Goal: Information Seeking & Learning: Find contact information

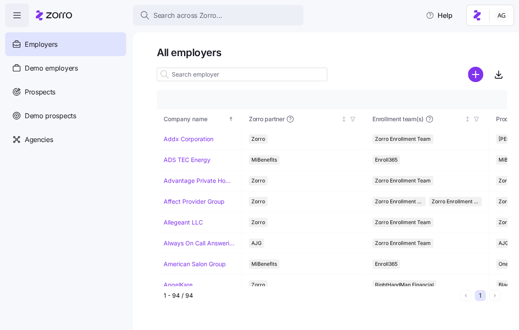
scroll to position [731, 406]
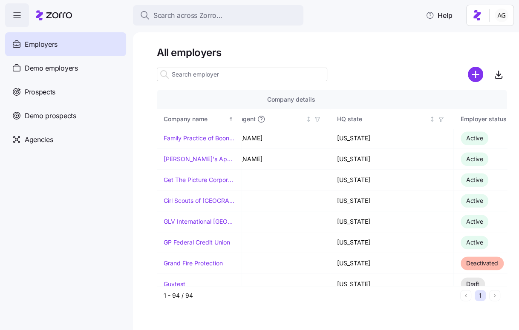
click at [204, 78] on input at bounding box center [242, 75] width 170 height 14
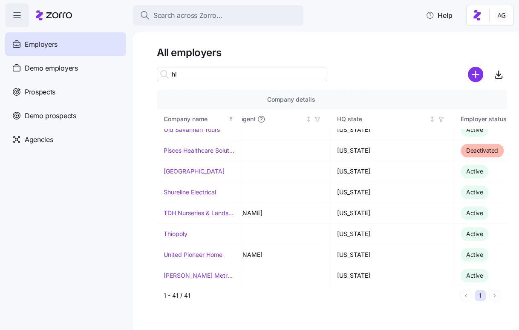
scroll to position [0, 406]
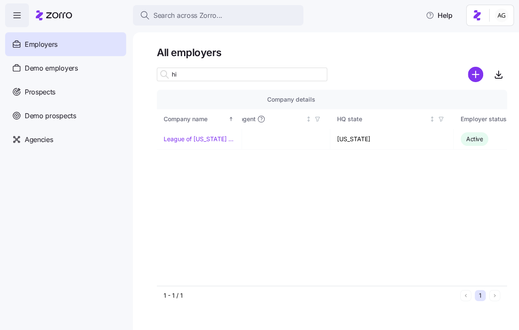
type input "h"
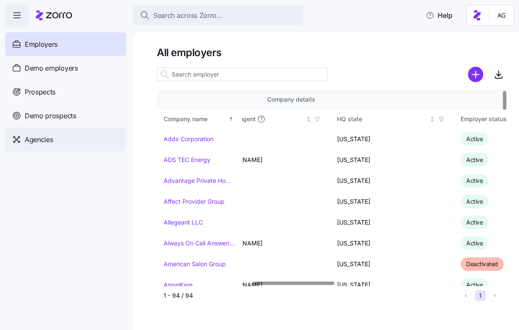
click at [58, 144] on div "Agencies" at bounding box center [65, 140] width 121 height 24
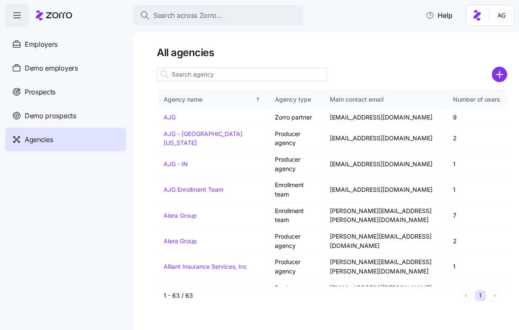
click at [232, 73] on input at bounding box center [242, 75] width 170 height 14
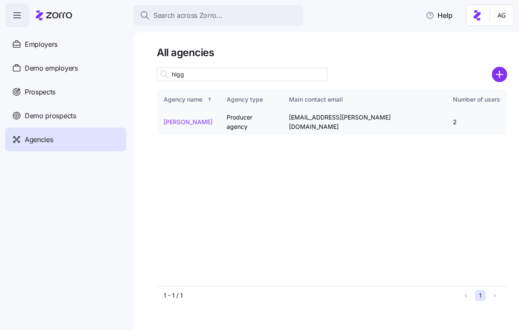
type input "higg"
click at [195, 118] on link "[PERSON_NAME]" at bounding box center [188, 121] width 49 height 7
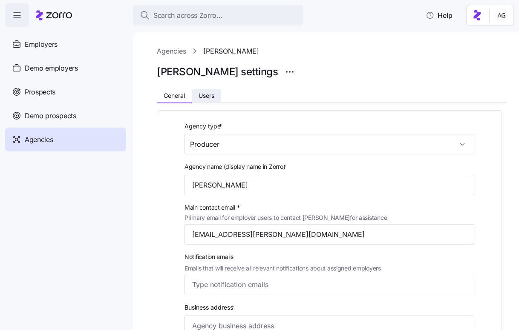
click at [213, 93] on span "Users" at bounding box center [206, 96] width 16 height 6
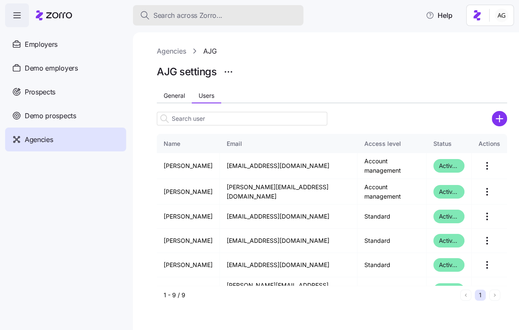
scroll to position [69, 0]
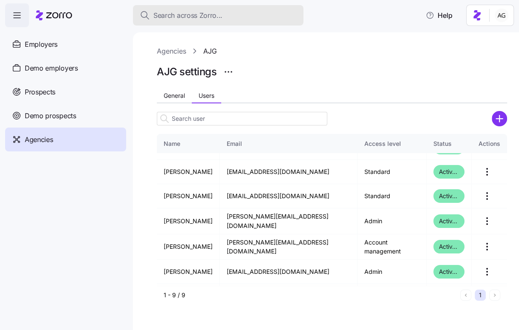
click at [206, 13] on span "Search across Zorro..." at bounding box center [187, 15] width 69 height 11
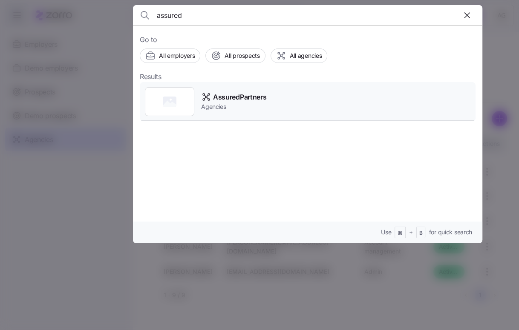
type input "assured"
click at [221, 98] on span "AssuredPartners" at bounding box center [239, 97] width 53 height 11
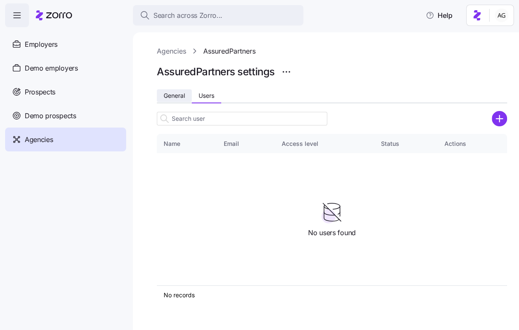
click at [174, 99] on button "General" at bounding box center [174, 95] width 35 height 13
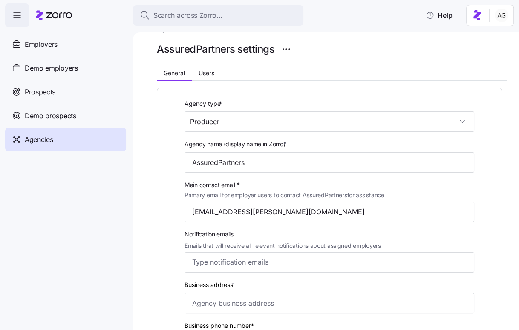
scroll to position [22, 0]
click at [264, 209] on input "[EMAIL_ADDRESS][PERSON_NAME][DOMAIN_NAME]" at bounding box center [329, 213] width 290 height 20
drag, startPoint x: 306, startPoint y: 214, endPoint x: 189, endPoint y: 213, distance: 117.1
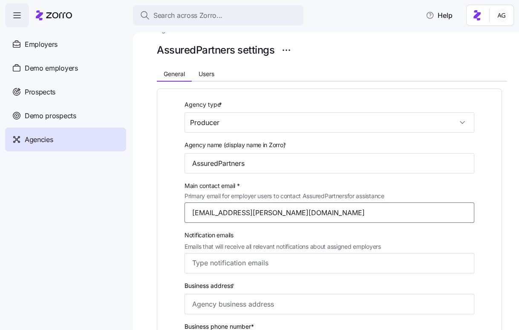
click at [189, 213] on input "[EMAIL_ADDRESS][PERSON_NAME][DOMAIN_NAME]" at bounding box center [329, 213] width 290 height 20
click at [277, 209] on input "[EMAIL_ADDRESS][PERSON_NAME][DOMAIN_NAME]" at bounding box center [329, 213] width 290 height 20
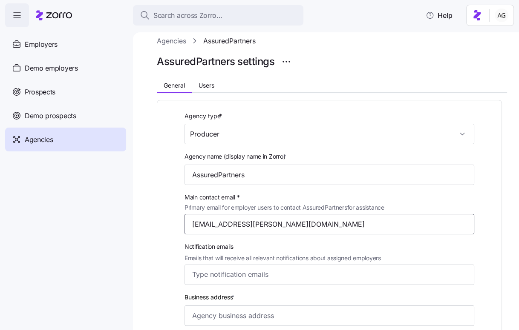
scroll to position [0, 0]
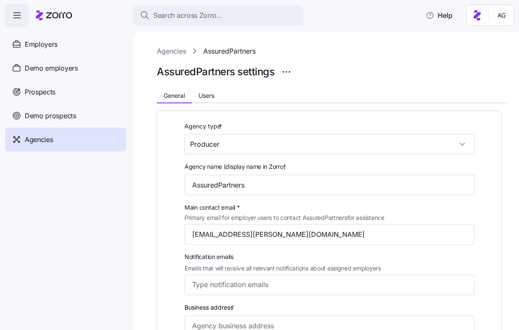
click at [163, 55] on link "Agencies" at bounding box center [171, 51] width 29 height 11
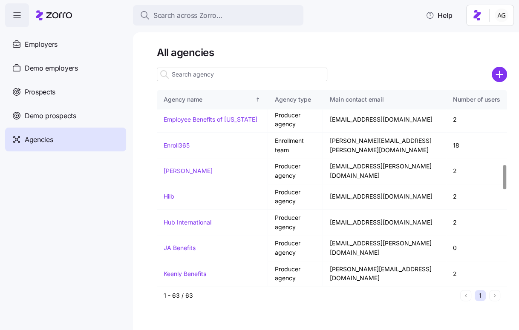
scroll to position [598, 0]
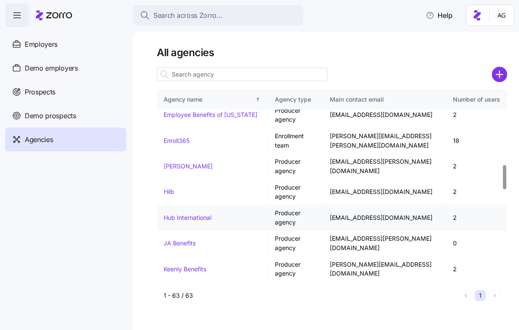
click at [195, 214] on link "Hub International" at bounding box center [188, 217] width 48 height 7
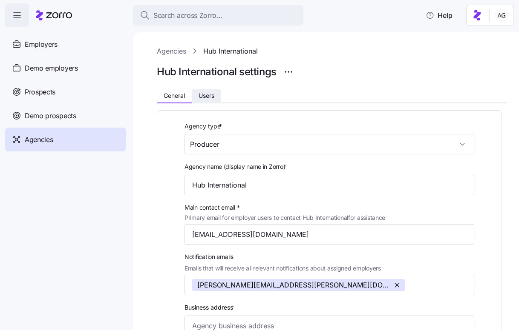
click at [209, 99] on button "Users" at bounding box center [206, 95] width 29 height 13
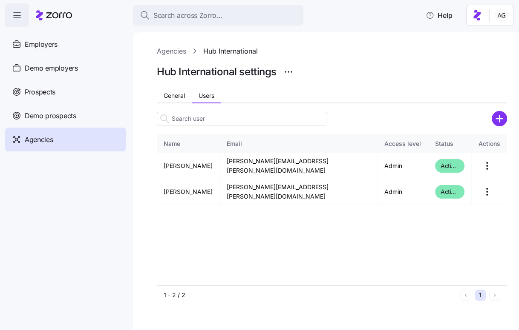
click at [70, 139] on div "Agencies" at bounding box center [65, 140] width 121 height 24
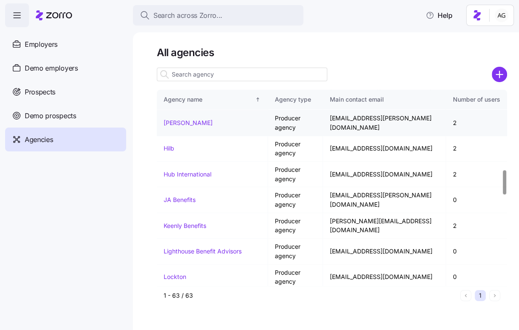
scroll to position [640, 0]
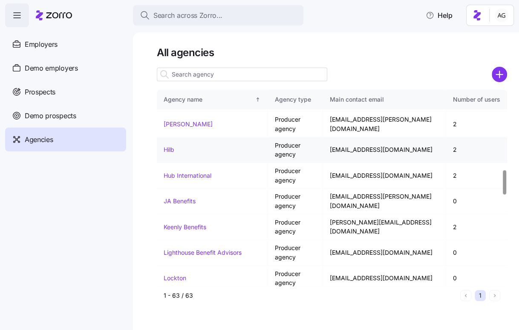
click at [164, 146] on link "Hilb" at bounding box center [169, 149] width 11 height 7
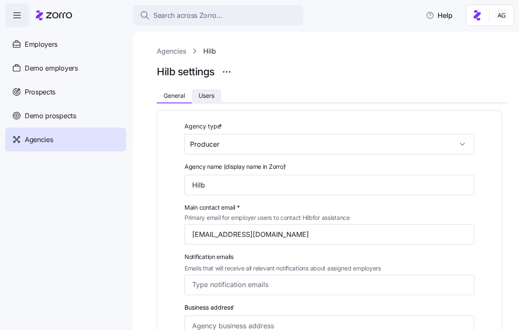
click at [209, 94] on span "Users" at bounding box center [206, 96] width 16 height 6
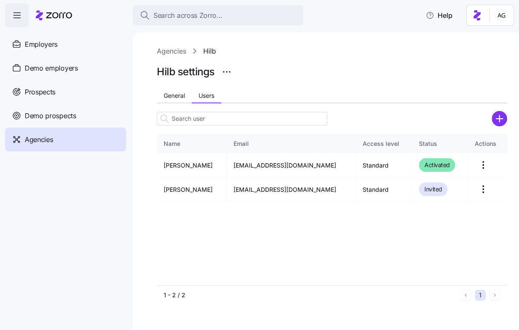
click at [168, 49] on link "Agencies" at bounding box center [171, 51] width 29 height 11
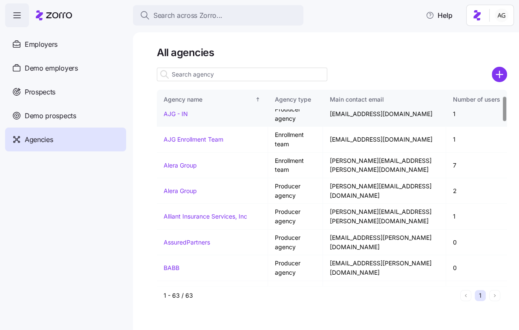
scroll to position [52, 0]
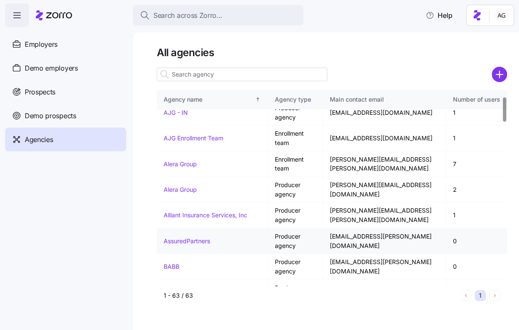
click at [352, 238] on td "[EMAIL_ADDRESS][PERSON_NAME][DOMAIN_NAME]" at bounding box center [384, 242] width 123 height 26
drag, startPoint x: 405, startPoint y: 239, endPoint x: 305, endPoint y: 241, distance: 100.1
click at [323, 241] on td "[EMAIL_ADDRESS][PERSON_NAME][DOMAIN_NAME]" at bounding box center [384, 242] width 123 height 26
copy td "[EMAIL_ADDRESS][PERSON_NAME][DOMAIN_NAME]"
click at [175, 73] on input at bounding box center [242, 75] width 170 height 14
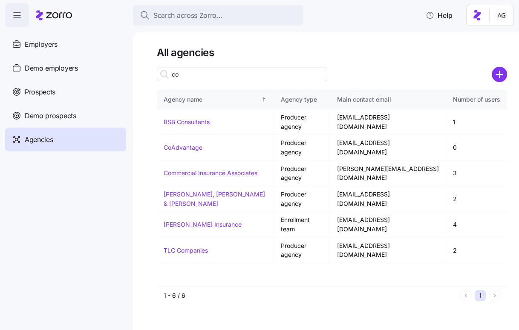
scroll to position [0, 0]
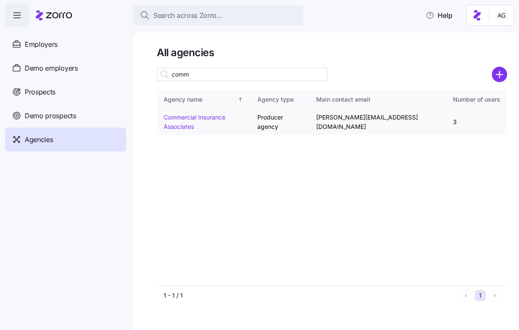
type input "comm"
click at [182, 117] on link "Commercial Insurance Associates" at bounding box center [195, 122] width 62 height 17
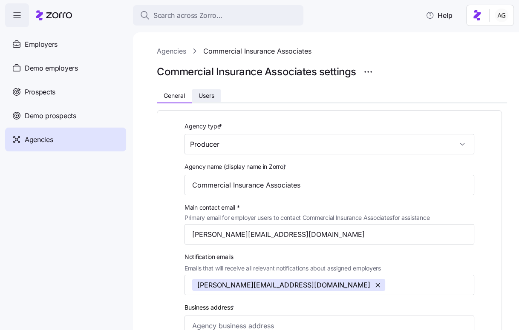
click at [208, 93] on span "Users" at bounding box center [206, 96] width 16 height 6
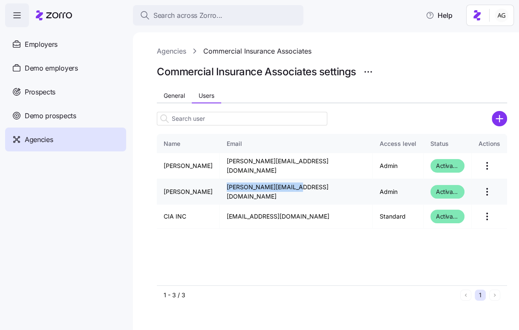
drag, startPoint x: 307, startPoint y: 189, endPoint x: 233, endPoint y: 189, distance: 74.1
click at [233, 189] on td "[PERSON_NAME][EMAIL_ADDRESS][DOMAIN_NAME]" at bounding box center [296, 192] width 153 height 26
click at [236, 187] on td "[PERSON_NAME][EMAIL_ADDRESS][DOMAIN_NAME]" at bounding box center [296, 192] width 153 height 26
drag, startPoint x: 301, startPoint y: 188, endPoint x: 229, endPoint y: 188, distance: 72.4
click at [229, 188] on td "[PERSON_NAME][EMAIL_ADDRESS][DOMAIN_NAME]" at bounding box center [296, 192] width 153 height 26
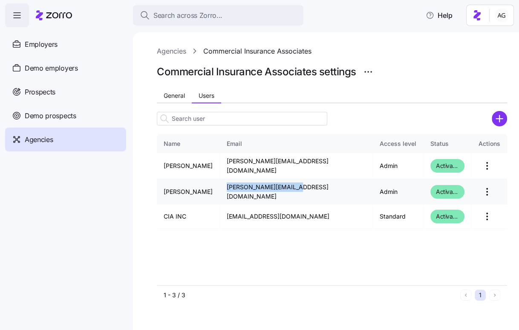
copy td "[PERSON_NAME][EMAIL_ADDRESS][DOMAIN_NAME]"
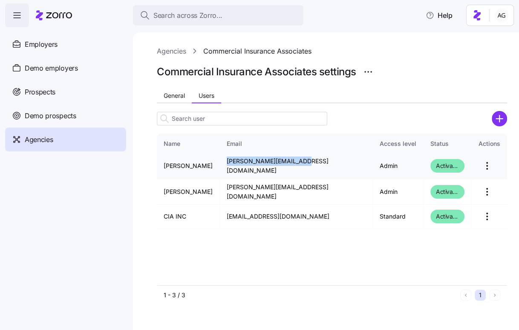
drag, startPoint x: 301, startPoint y: 165, endPoint x: 231, endPoint y: 164, distance: 70.3
click at [231, 164] on td "julia@insurance-cia.com" at bounding box center [296, 166] width 153 height 26
copy td "julia@insurance-cia.com"
click at [84, 136] on div "Agencies" at bounding box center [65, 140] width 121 height 24
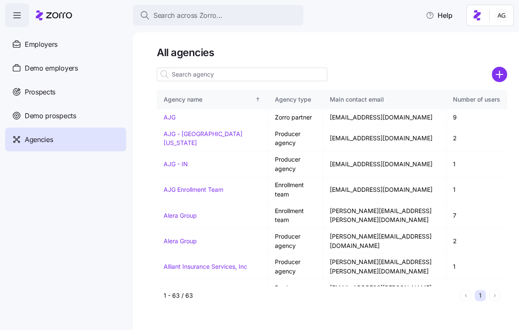
click at [185, 74] on input at bounding box center [242, 75] width 170 height 14
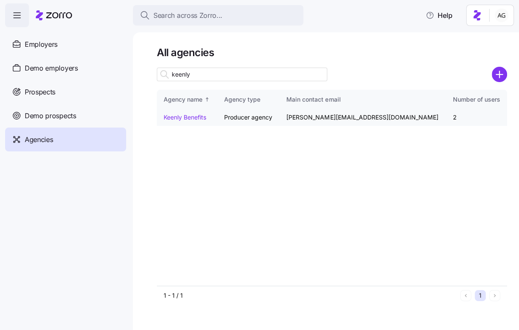
type input "keenly"
click at [181, 119] on link "Keenly Benefits" at bounding box center [185, 117] width 43 height 7
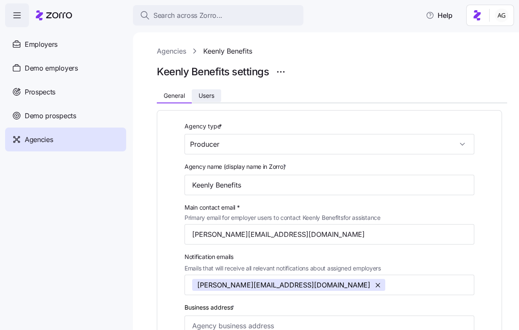
click at [212, 94] on span "Users" at bounding box center [206, 96] width 16 height 6
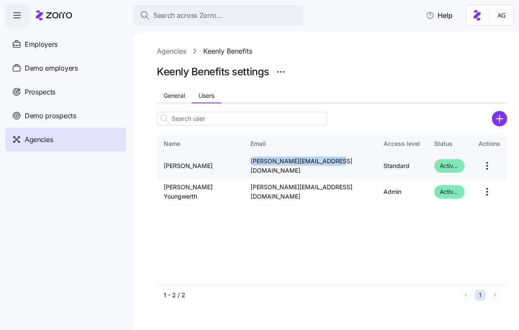
drag, startPoint x: 265, startPoint y: 165, endPoint x: 342, endPoint y: 171, distance: 77.3
click at [342, 171] on td "tabitha@keenlybenefits.com" at bounding box center [309, 166] width 133 height 26
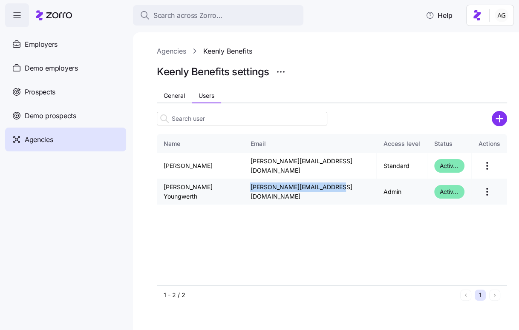
drag, startPoint x: 343, startPoint y: 191, endPoint x: 262, endPoint y: 190, distance: 80.9
click at [262, 190] on td "[PERSON_NAME][EMAIL_ADDRESS][DOMAIN_NAME]" at bounding box center [309, 192] width 133 height 26
copy td "[PERSON_NAME][EMAIL_ADDRESS][DOMAIN_NAME]"
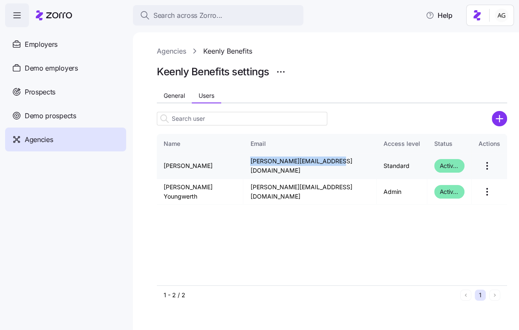
drag, startPoint x: 344, startPoint y: 164, endPoint x: 265, endPoint y: 160, distance: 78.9
click at [265, 160] on td "tabitha@keenlybenefits.com" at bounding box center [309, 166] width 133 height 26
copy td "tabitha@keenlybenefits.com"
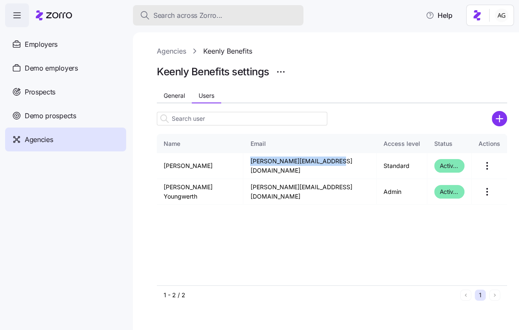
click at [203, 23] on button "Search across Zorro..." at bounding box center [218, 15] width 170 height 20
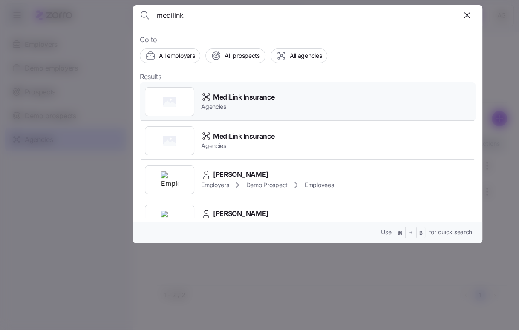
type input "medilink"
click at [224, 112] on div "MediLink Insurance Agencies" at bounding box center [308, 101] width 336 height 39
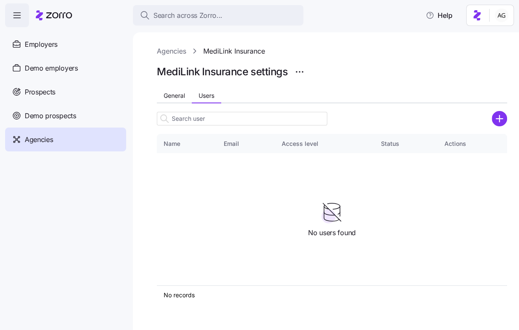
click at [178, 53] on link "Agencies" at bounding box center [171, 51] width 29 height 11
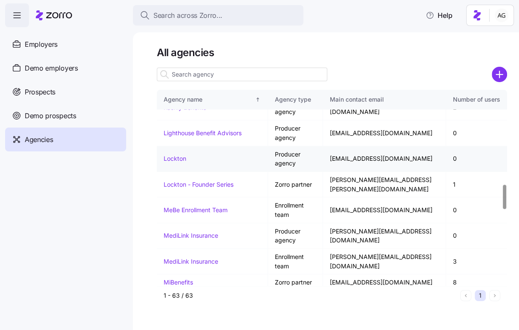
scroll to position [762, 0]
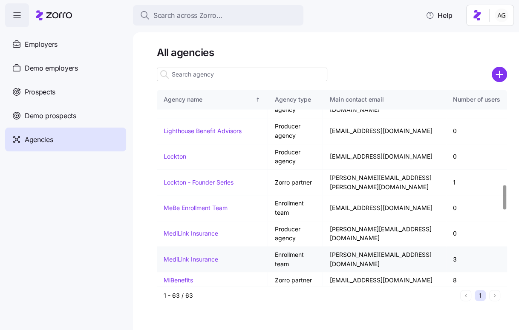
click at [189, 256] on link "MediLink Insurance" at bounding box center [191, 259] width 55 height 7
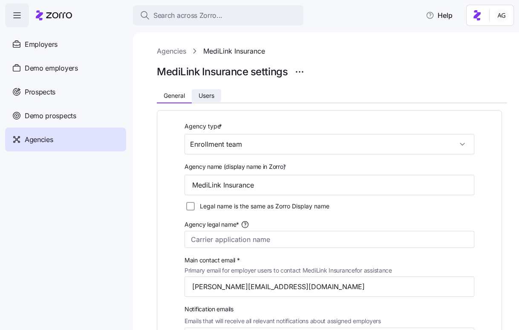
click at [209, 95] on span "Users" at bounding box center [206, 96] width 16 height 6
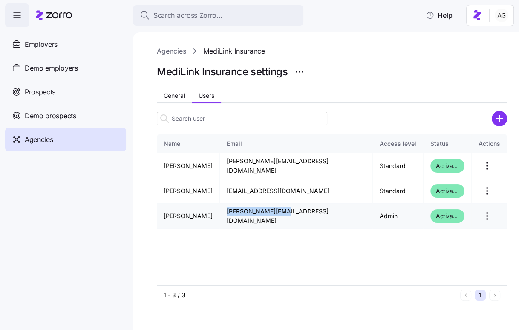
drag, startPoint x: 301, startPoint y: 214, endPoint x: 248, endPoint y: 214, distance: 52.8
click at [248, 214] on td "[PERSON_NAME][EMAIL_ADDRESS][DOMAIN_NAME]" at bounding box center [296, 217] width 153 height 26
copy td "[PERSON_NAME][EMAIL_ADDRESS][DOMAIN_NAME]"
drag, startPoint x: 300, startPoint y: 190, endPoint x: 244, endPoint y: 189, distance: 55.4
click at [244, 189] on td "will@mlinkins.com" at bounding box center [296, 191] width 153 height 24
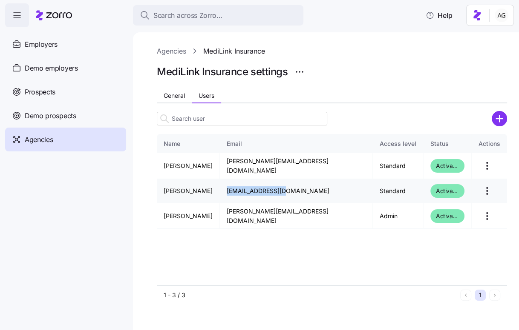
copy td "will@mlinkins.com"
drag, startPoint x: 301, startPoint y: 165, endPoint x: 242, endPoint y: 165, distance: 58.8
click at [242, 165] on td "zack@mlinkins.com" at bounding box center [296, 166] width 153 height 26
copy td "zack@mlinkins.com"
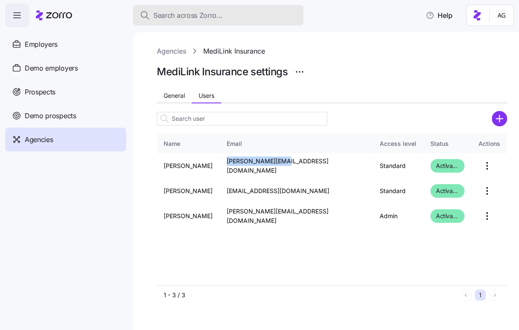
click at [177, 17] on span "Search across Zorro..." at bounding box center [187, 15] width 69 height 11
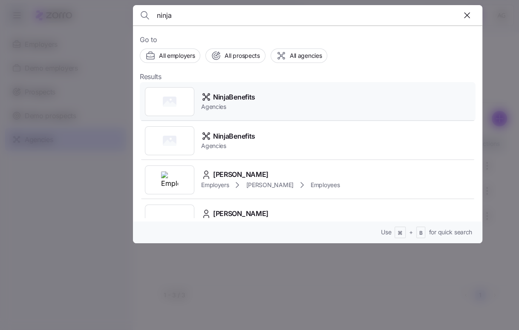
type input "ninja"
click at [225, 100] on span "NinjaBenefits" at bounding box center [234, 97] width 42 height 11
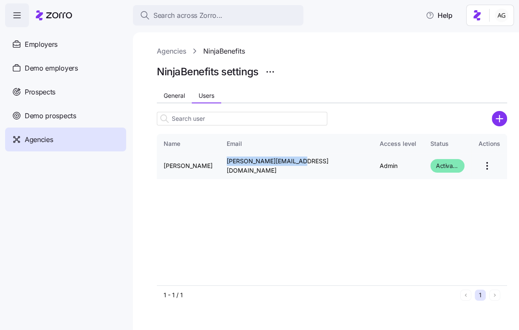
drag, startPoint x: 297, startPoint y: 166, endPoint x: 223, endPoint y: 166, distance: 74.1
click at [223, 166] on td "[PERSON_NAME][EMAIL_ADDRESS][DOMAIN_NAME]" at bounding box center [296, 166] width 153 height 26
copy td "[PERSON_NAME][EMAIL_ADDRESS][DOMAIN_NAME]"
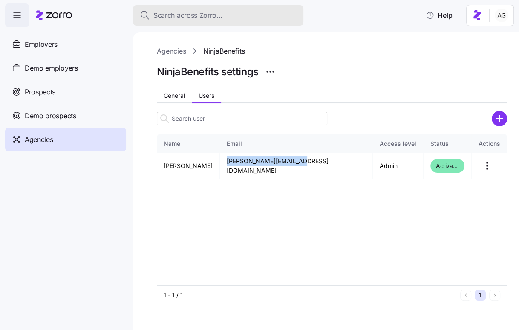
click at [216, 20] on span "Search across Zorro..." at bounding box center [187, 15] width 69 height 11
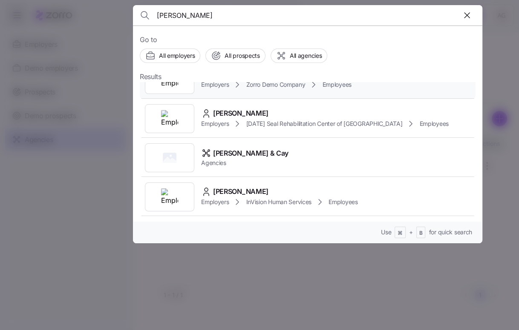
scroll to position [24, 0]
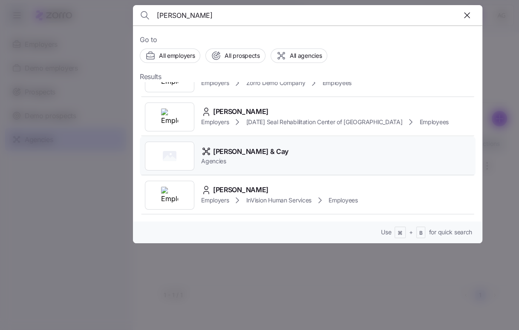
type input "palmer"
click at [231, 155] on span "[PERSON_NAME] & Cay" at bounding box center [250, 151] width 75 height 11
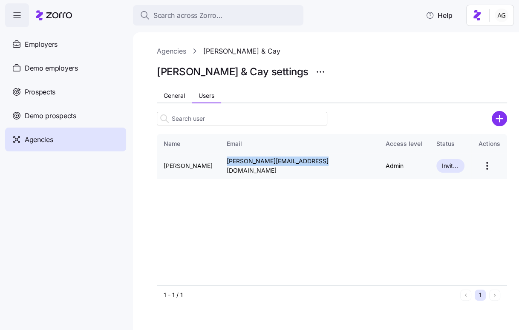
drag, startPoint x: 312, startPoint y: 165, endPoint x: 221, endPoint y: 167, distance: 91.1
click at [221, 167] on td "[PERSON_NAME][EMAIL_ADDRESS][DOMAIN_NAME]" at bounding box center [299, 166] width 159 height 26
copy td "[PERSON_NAME][EMAIL_ADDRESS][DOMAIN_NAME]"
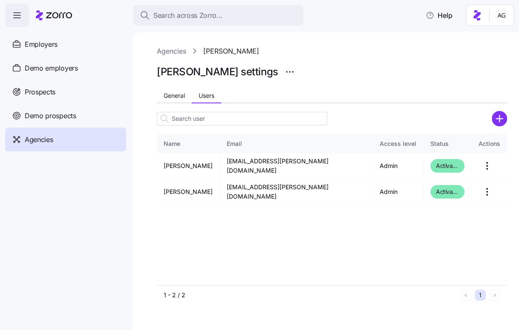
click at [202, 26] on div "Search across Zorro... Help" at bounding box center [259, 15] width 508 height 24
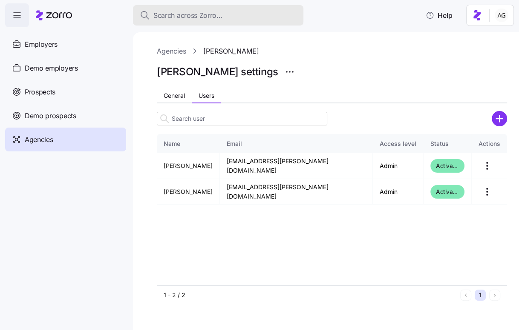
click at [201, 17] on span "Search across Zorro..." at bounding box center [187, 15] width 69 height 11
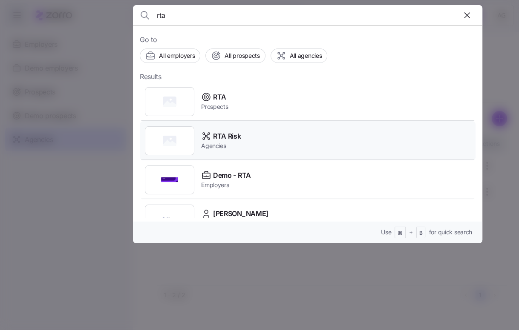
type input "rta"
click at [211, 147] on span "Agencies" at bounding box center [221, 146] width 40 height 9
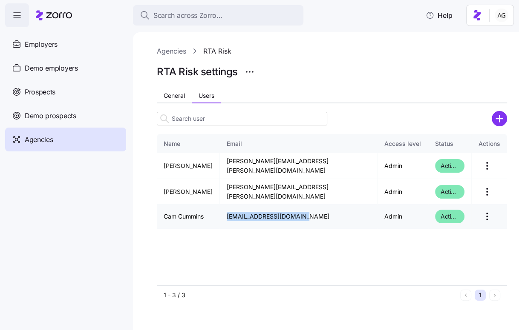
drag, startPoint x: 316, startPoint y: 215, endPoint x: 238, endPoint y: 217, distance: 78.0
click at [238, 217] on td "cam.cummins@risktag.com" at bounding box center [299, 217] width 158 height 24
copy td "cam.cummins@risktag.com"
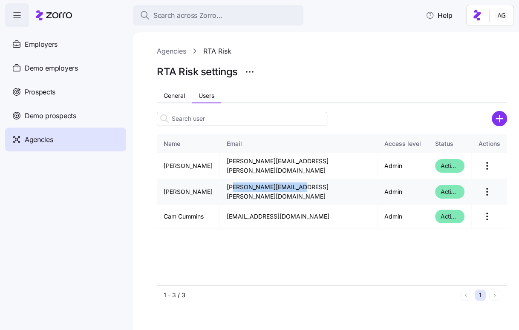
drag, startPoint x: 305, startPoint y: 190, endPoint x: 245, endPoint y: 190, distance: 59.6
click at [245, 190] on td "[PERSON_NAME][EMAIL_ADDRESS][PERSON_NAME][DOMAIN_NAME]" at bounding box center [299, 192] width 158 height 26
click at [298, 188] on td "[PERSON_NAME][EMAIL_ADDRESS][PERSON_NAME][DOMAIN_NAME]" at bounding box center [299, 192] width 158 height 26
drag, startPoint x: 309, startPoint y: 190, endPoint x: 237, endPoint y: 192, distance: 72.0
click at [237, 192] on td "[PERSON_NAME][EMAIL_ADDRESS][PERSON_NAME][DOMAIN_NAME]" at bounding box center [299, 192] width 158 height 26
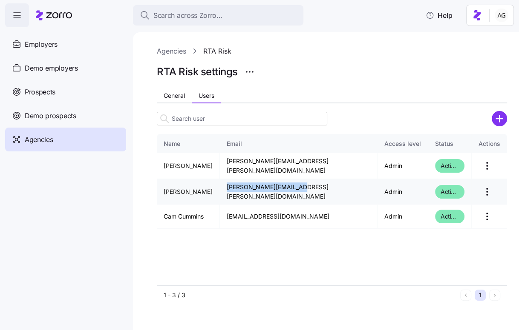
copy td "[PERSON_NAME][EMAIL_ADDRESS][PERSON_NAME][DOMAIN_NAME]"
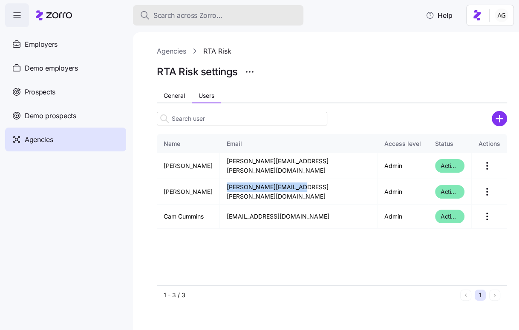
click at [178, 21] on button "Search across Zorro..." at bounding box center [218, 15] width 170 height 20
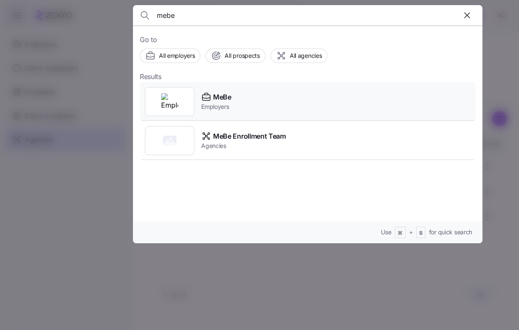
type input "mebe"
click at [210, 98] on icon at bounding box center [206, 98] width 8 height 6
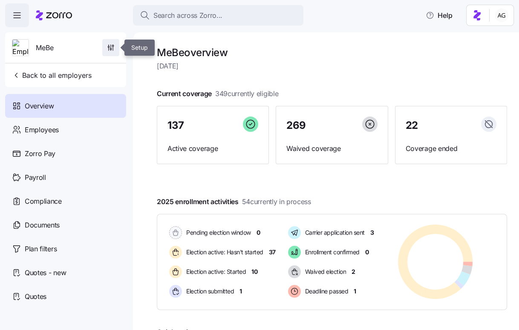
click at [103, 45] on span "button" at bounding box center [111, 48] width 16 height 16
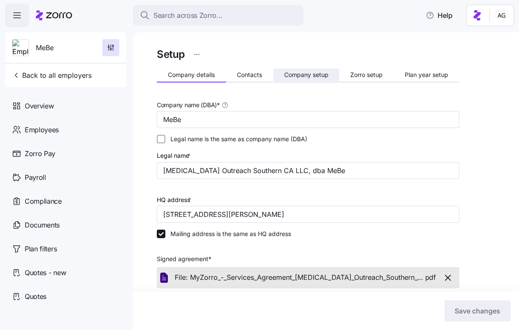
click at [321, 75] on span "Company setup" at bounding box center [306, 75] width 44 height 6
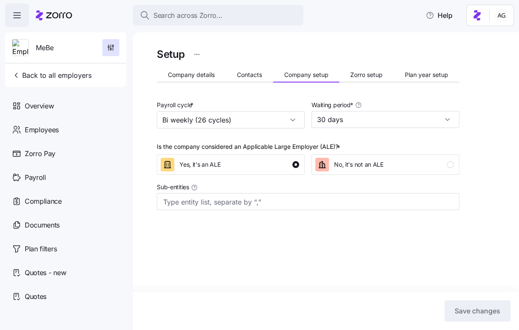
click at [359, 77] on span "Zorro setup" at bounding box center [366, 75] width 32 height 6
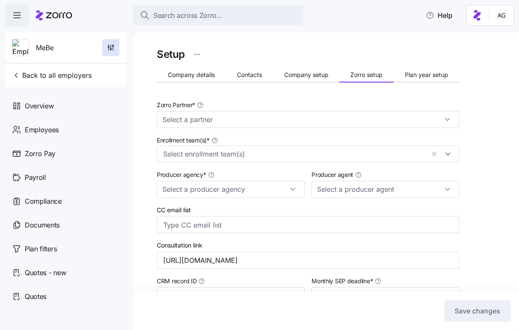
type input "Zorro"
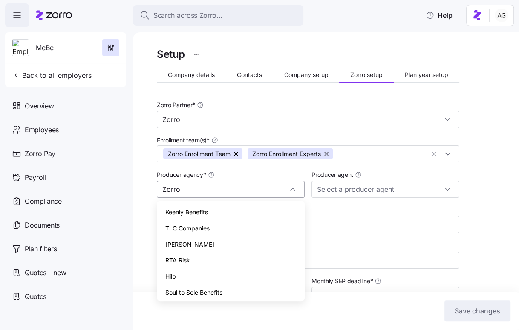
click at [221, 190] on input "Zorro" at bounding box center [231, 189] width 148 height 17
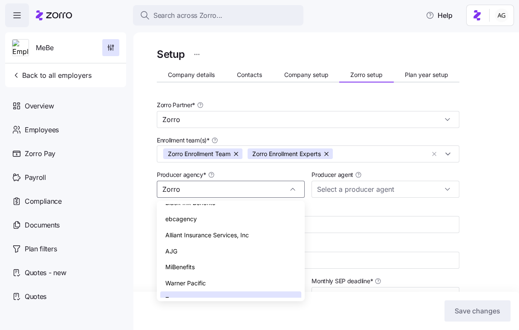
click at [202, 231] on span "Alliant Insurance Services, Inc" at bounding box center [206, 235] width 83 height 9
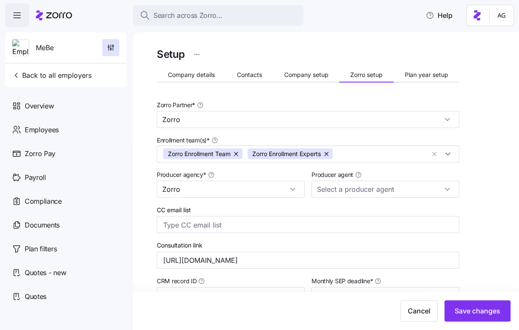
type input "Alliant Insurance Services, Inc"
click at [368, 186] on input "Producer agent" at bounding box center [385, 189] width 148 height 17
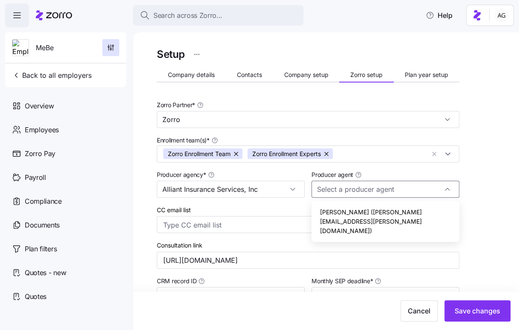
click at [360, 213] on span "Kandace McCrae (kandace.mccrae@alliant.com)" at bounding box center [385, 222] width 131 height 28
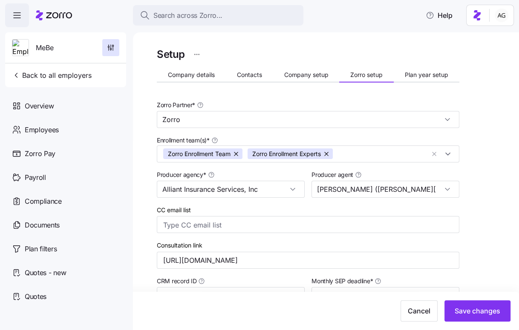
type input "Kandace McCrae (kandace.mccrae@alliant.com)"
type input "Zorro"
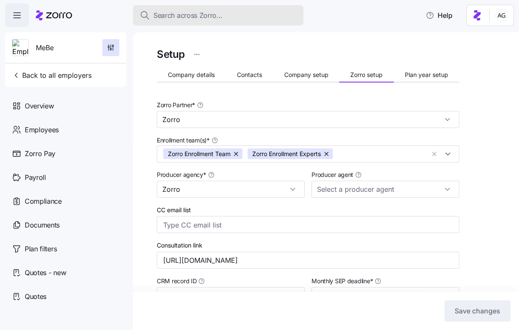
click at [177, 22] on button "Search across Zorro..." at bounding box center [218, 15] width 170 height 20
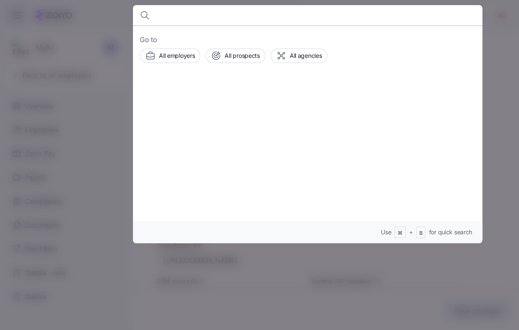
click at [64, 20] on div at bounding box center [259, 165] width 519 height 330
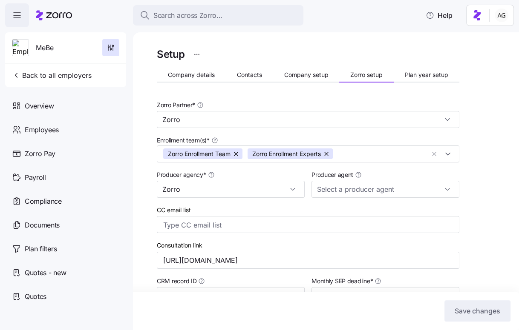
click at [63, 18] on icon at bounding box center [59, 15] width 26 height 6
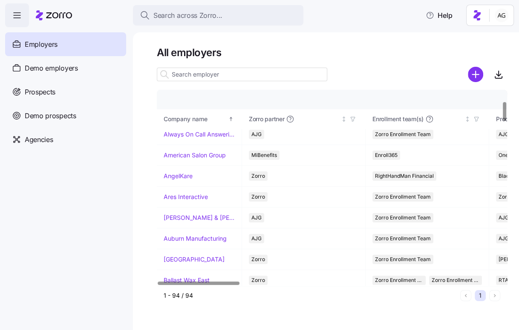
scroll to position [107, 0]
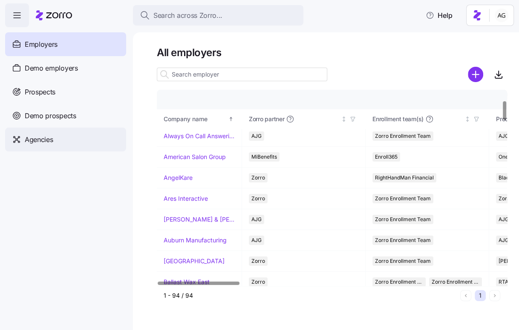
click at [84, 137] on div "Agencies" at bounding box center [65, 140] width 121 height 24
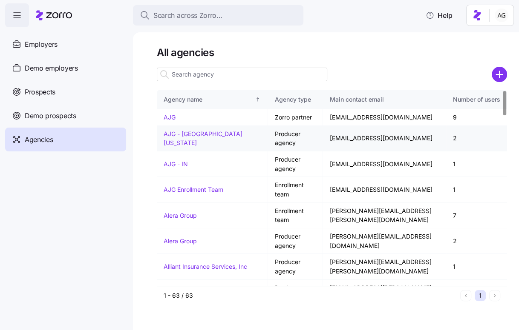
click at [187, 138] on link "AJG - [GEOGRAPHIC_DATA][US_STATE]" at bounding box center [203, 138] width 79 height 17
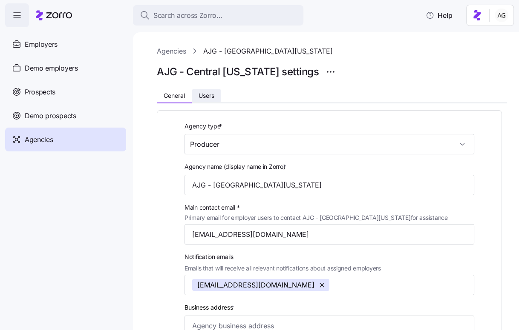
click at [208, 97] on span "Users" at bounding box center [206, 96] width 16 height 6
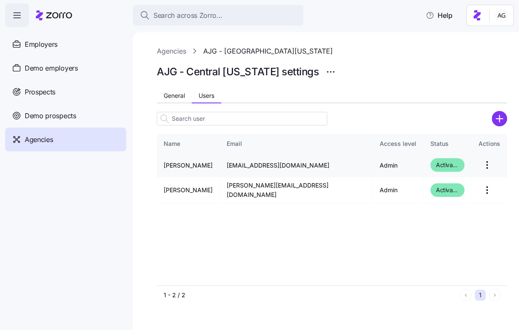
click at [270, 167] on td "[EMAIL_ADDRESS][DOMAIN_NAME]" at bounding box center [296, 165] width 153 height 24
drag, startPoint x: 309, startPoint y: 187, endPoint x: 235, endPoint y: 189, distance: 74.1
click at [235, 189] on td "debbie_lewis@ajg.com" at bounding box center [296, 191] width 153 height 26
copy td "debbie_lewis@ajg.com"
click at [167, 51] on link "Agencies" at bounding box center [171, 51] width 29 height 11
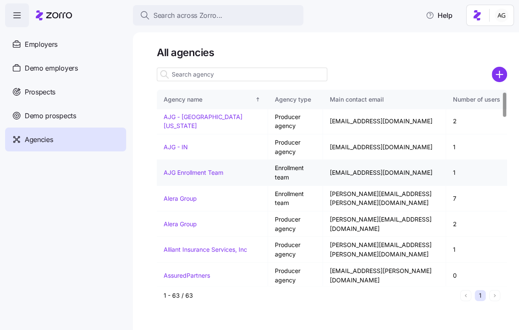
scroll to position [17, 0]
click at [185, 222] on link "Alera Group" at bounding box center [180, 224] width 33 height 7
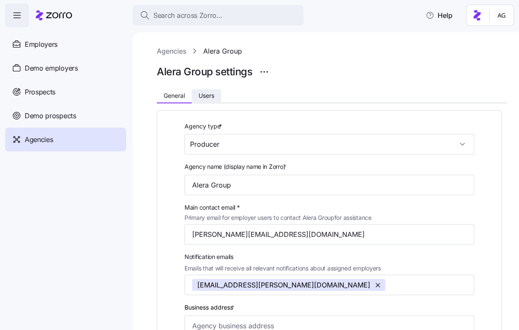
click at [216, 97] on button "Users" at bounding box center [206, 95] width 29 height 13
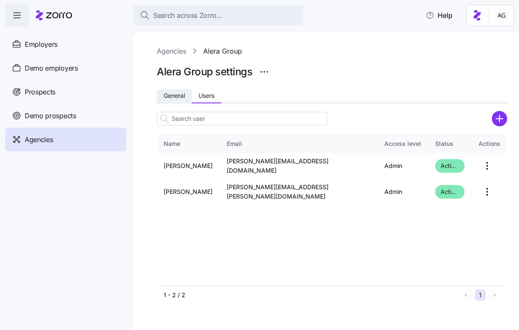
click at [167, 94] on span "General" at bounding box center [174, 96] width 21 height 6
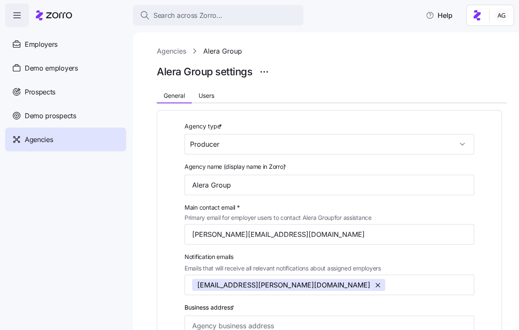
click at [170, 49] on link "Agencies" at bounding box center [171, 51] width 29 height 11
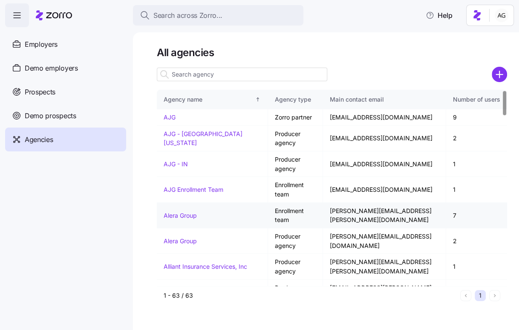
click at [177, 219] on td "Alera Group" at bounding box center [212, 216] width 111 height 26
click at [187, 212] on link "Alera Group" at bounding box center [180, 215] width 33 height 7
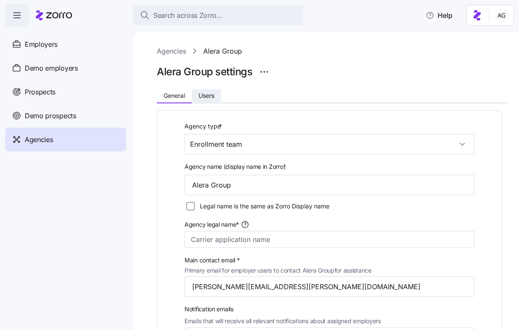
click at [208, 93] on span "Users" at bounding box center [206, 96] width 16 height 6
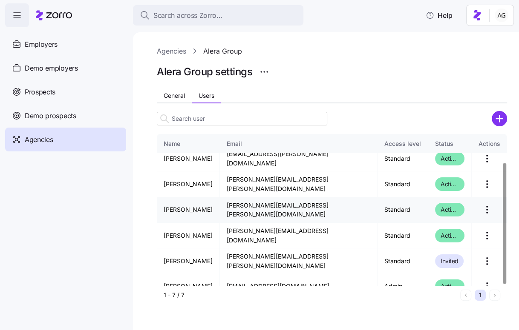
scroll to position [34, 0]
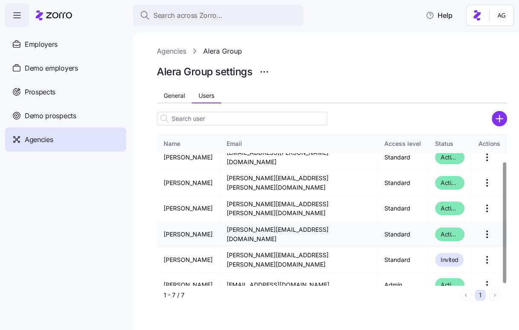
click at [279, 227] on td "deanna.homme@aleragroup.com" at bounding box center [299, 235] width 158 height 26
copy td "deanna.homme@aleragroup.com"
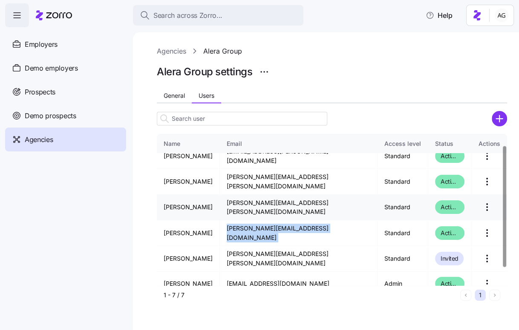
scroll to position [0, 0]
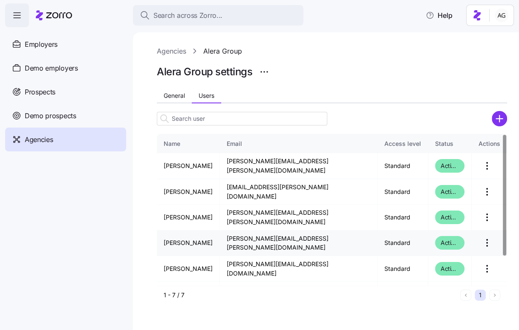
click at [251, 231] on td "jessica.langeness@aleragroup.com" at bounding box center [299, 244] width 158 height 26
copy td "jessica.langeness@aleragroup.com"
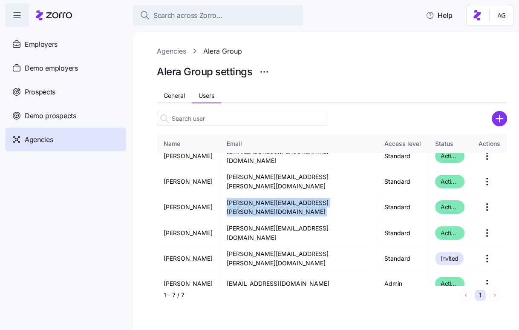
click at [183, 50] on link "Agencies" at bounding box center [171, 51] width 29 height 11
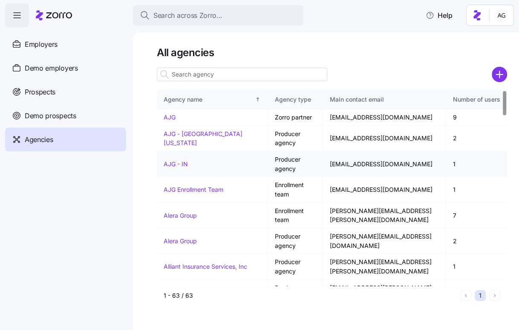
click at [181, 160] on td "AJG - IN" at bounding box center [212, 165] width 111 height 26
click at [180, 166] on link "AJG - IN" at bounding box center [176, 164] width 24 height 7
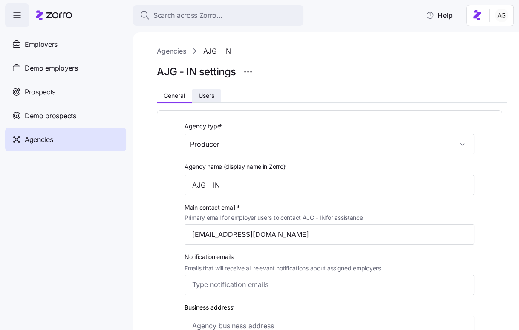
click at [216, 97] on button "Users" at bounding box center [206, 95] width 29 height 13
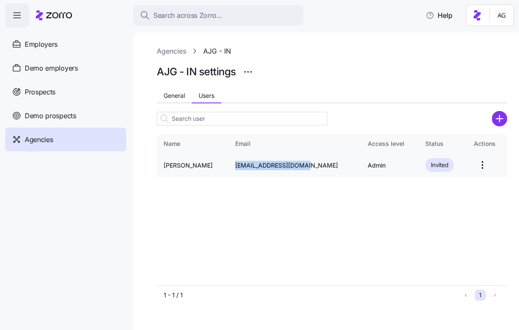
drag, startPoint x: 302, startPoint y: 166, endPoint x: 231, endPoint y: 166, distance: 70.3
click at [231, 166] on td "[EMAIL_ADDRESS][DOMAIN_NAME]" at bounding box center [294, 165] width 132 height 24
copy td "[EMAIL_ADDRESS][DOMAIN_NAME]"
click at [168, 54] on link "Agencies" at bounding box center [171, 51] width 29 height 11
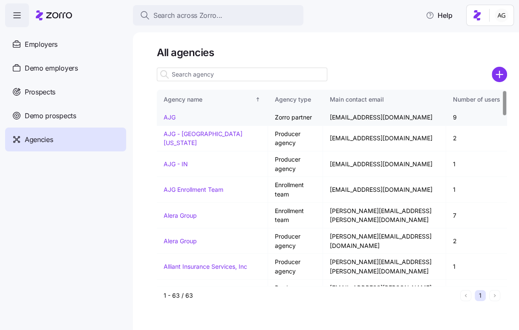
click at [168, 118] on link "AJG" at bounding box center [170, 117] width 12 height 7
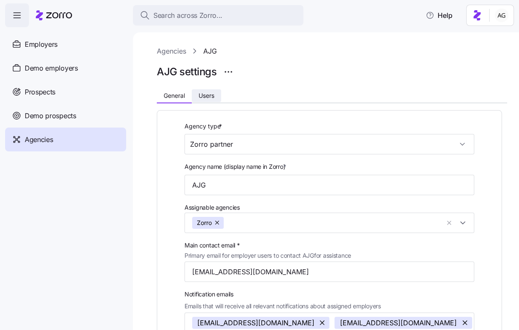
click at [205, 97] on span "Users" at bounding box center [206, 96] width 16 height 6
